Goal: Navigation & Orientation: Find specific page/section

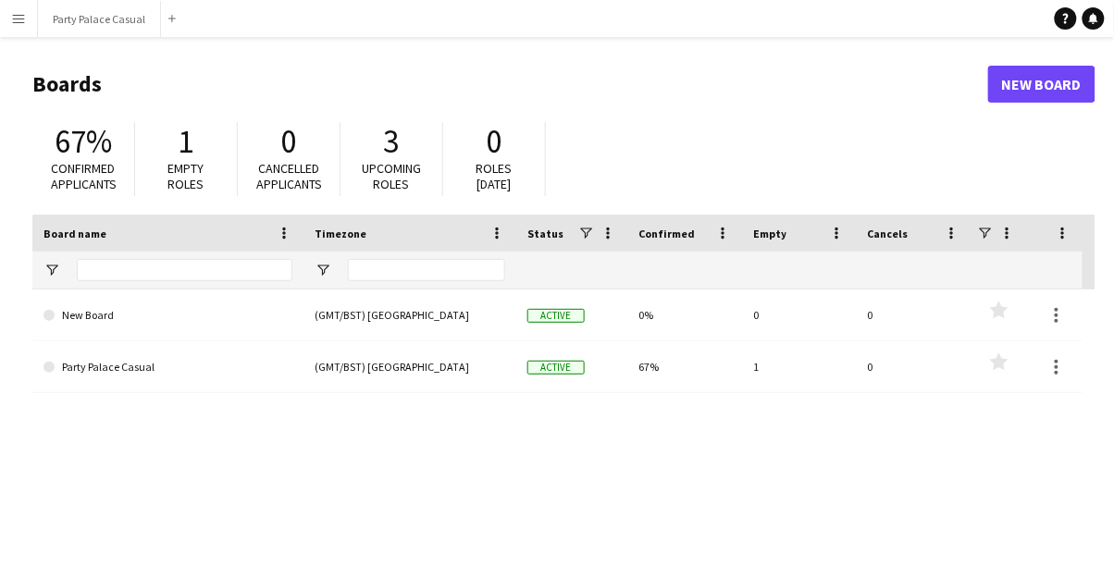
click at [31, 22] on button "Menu" at bounding box center [18, 18] width 37 height 37
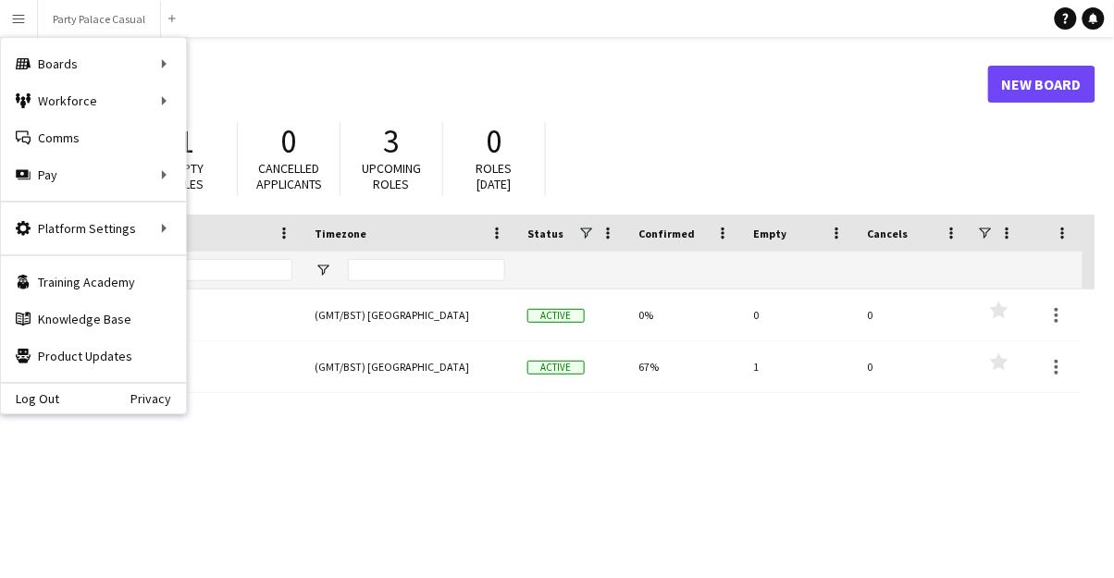
click at [79, 69] on div "Boards Boards" at bounding box center [93, 63] width 185 height 37
click at [229, 68] on link "Boards" at bounding box center [279, 63] width 185 height 37
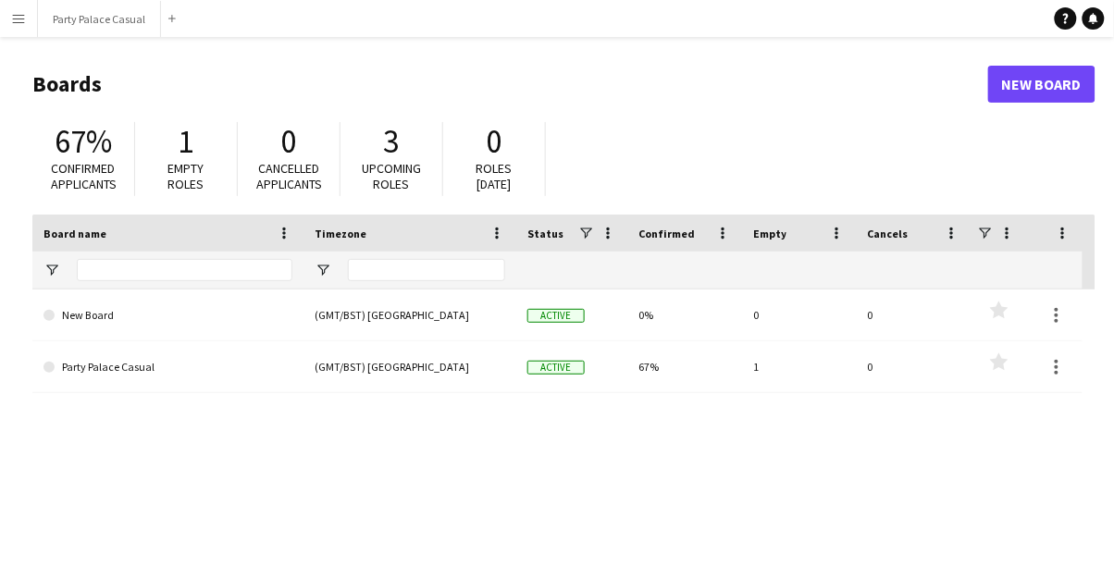
click at [21, 25] on app-icon "Menu" at bounding box center [18, 18] width 15 height 15
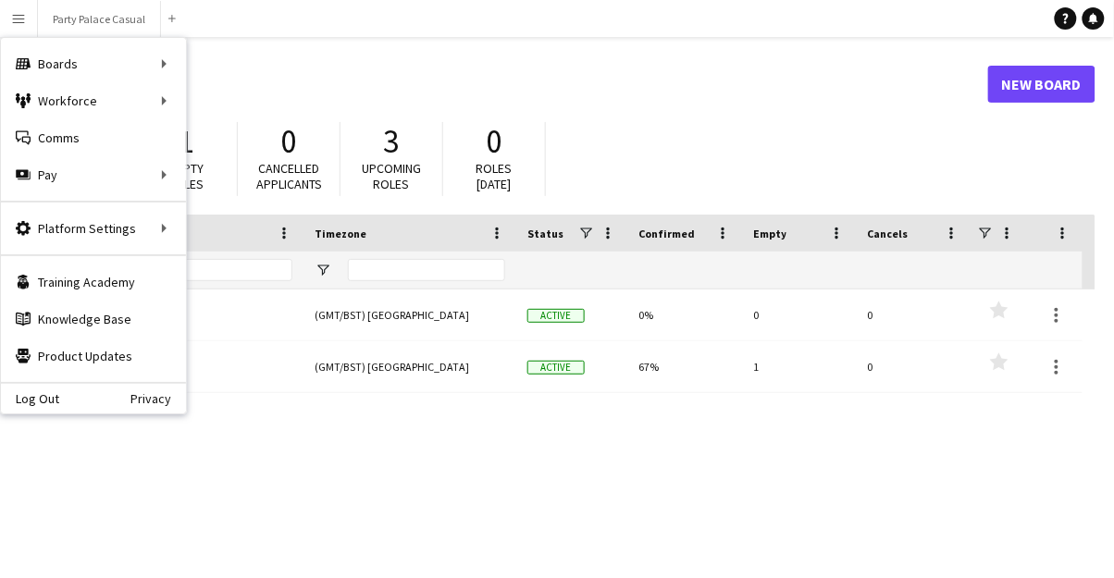
click at [81, 102] on div "Workforce Workforce" at bounding box center [93, 100] width 185 height 37
click at [260, 101] on link "My Workforce" at bounding box center [279, 100] width 185 height 37
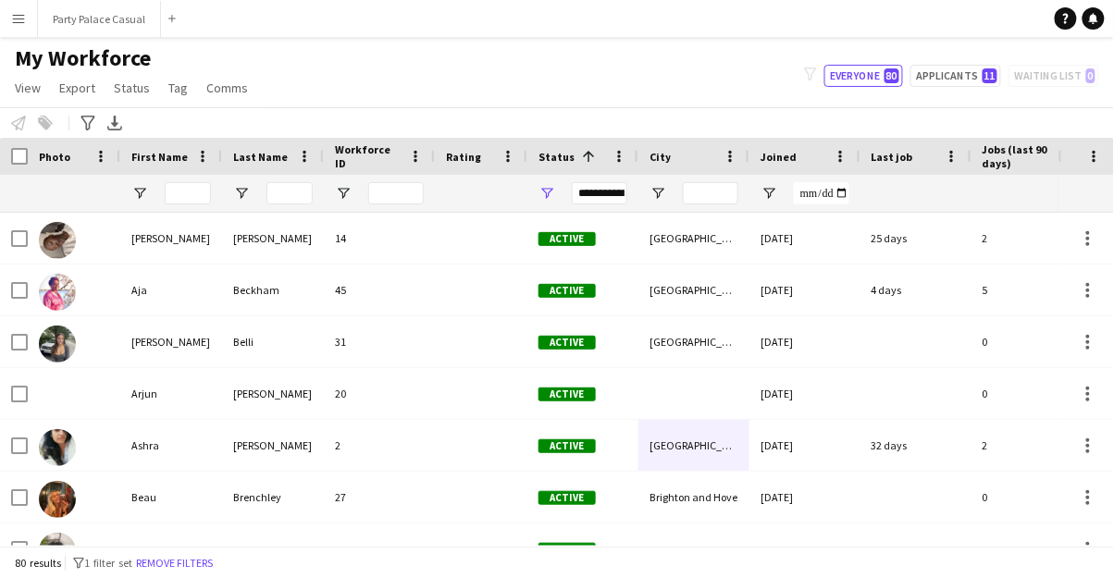
click at [30, 20] on button "Menu" at bounding box center [18, 18] width 37 height 37
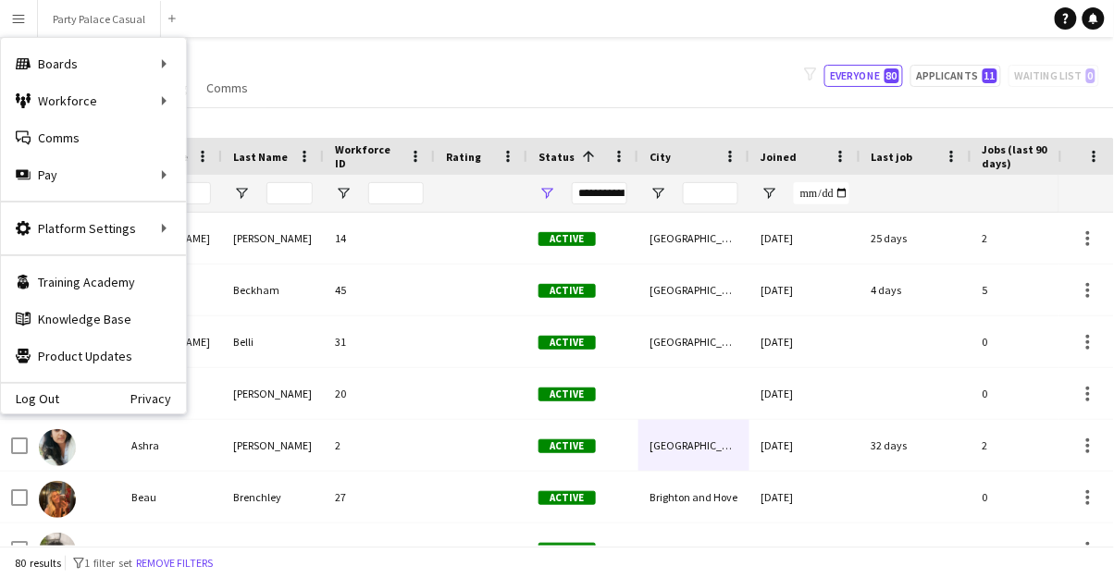
click at [171, 99] on div "Workforce Workforce" at bounding box center [93, 100] width 185 height 37
click at [438, 92] on div "My Workforce View Views Default view Payroll New view Update view Delete view E…" at bounding box center [557, 75] width 1114 height 63
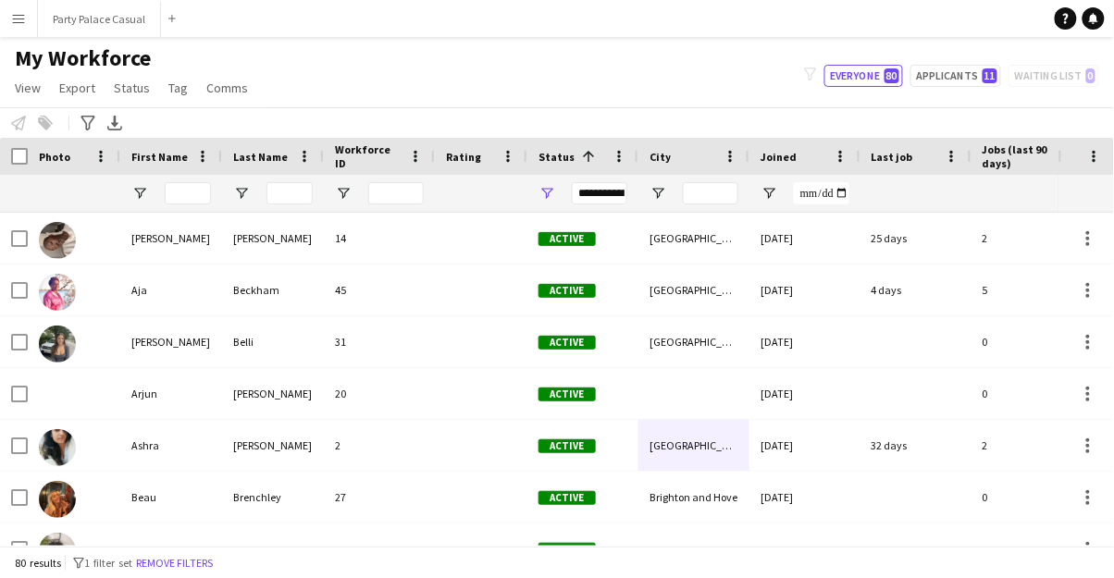
click at [34, 17] on button "Menu" at bounding box center [18, 18] width 37 height 37
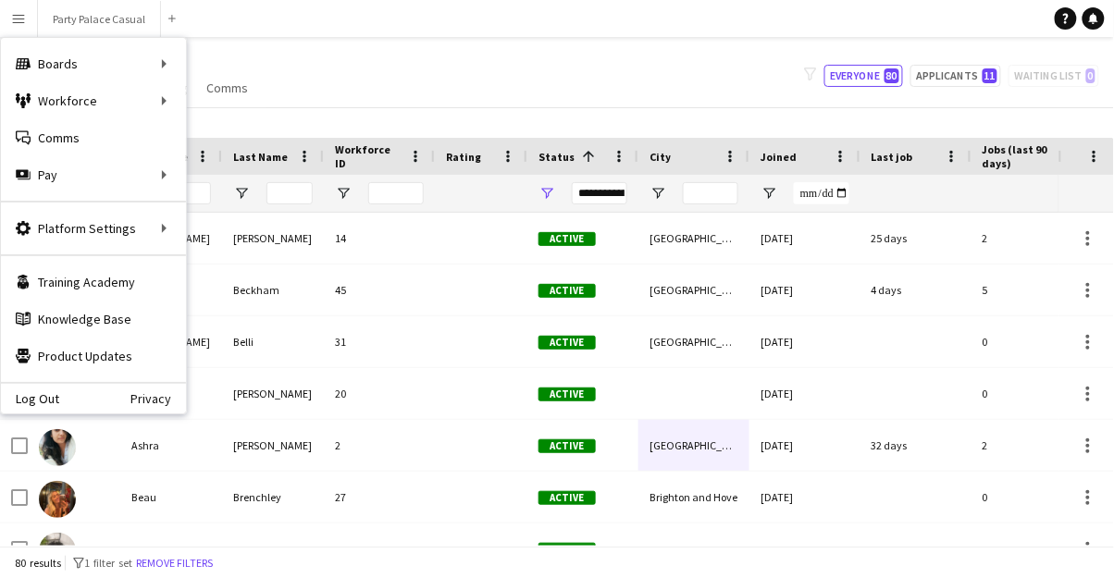
click at [175, 67] on div "Boards Boards" at bounding box center [93, 63] width 185 height 37
click at [230, 107] on link "All jobs" at bounding box center [279, 100] width 185 height 37
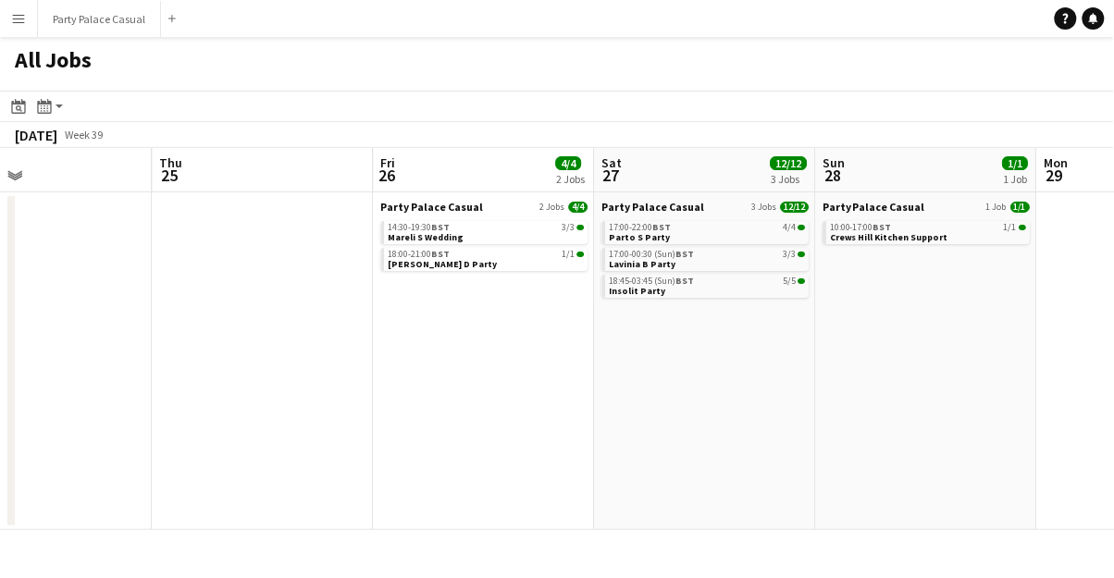
scroll to position [0, 733]
click at [29, 23] on button "Menu" at bounding box center [18, 18] width 37 height 37
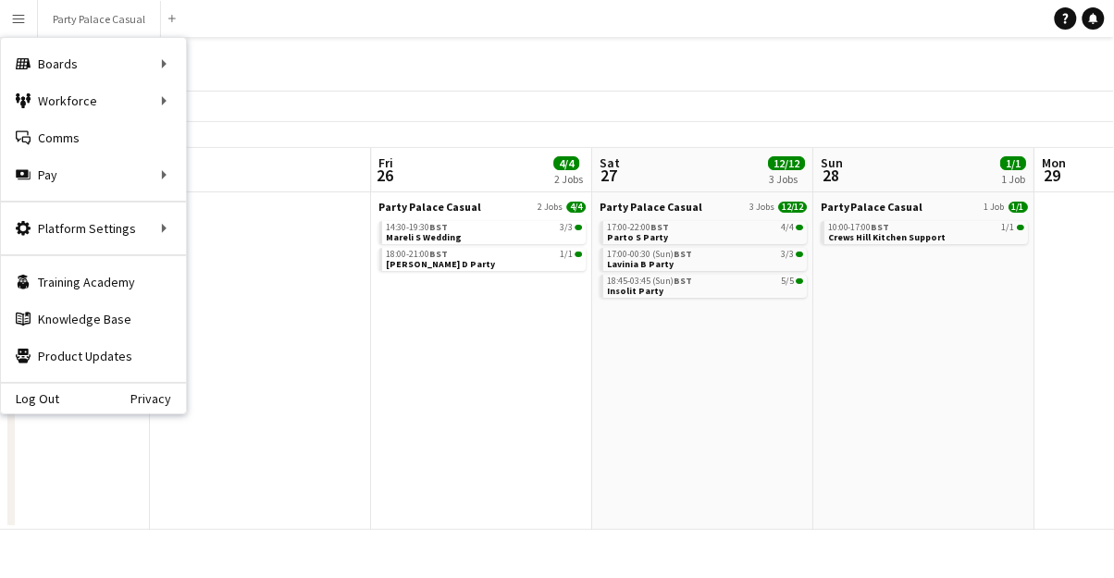
click at [165, 103] on div "Workforce Workforce" at bounding box center [93, 100] width 185 height 37
